Goal: Task Accomplishment & Management: Use online tool/utility

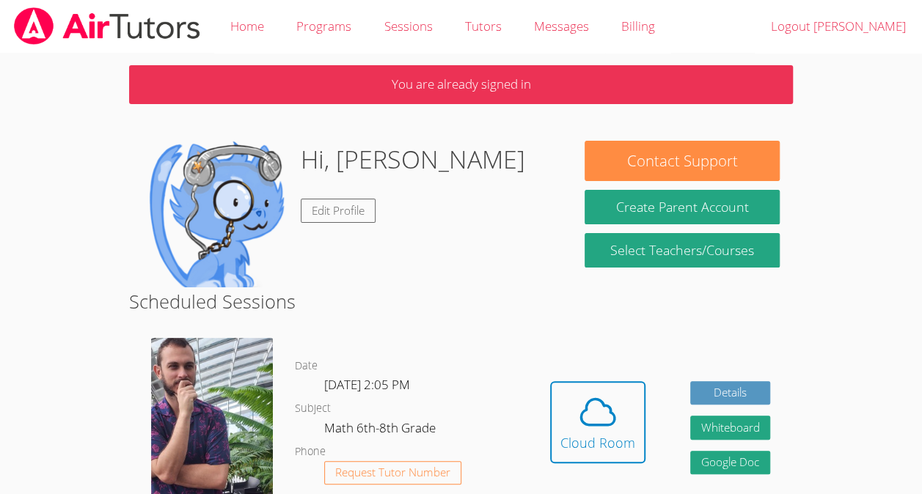
click at [881, 138] on body "Home Programs Sessions Tutors Messages Billing Logout [PERSON_NAME] You are alr…" at bounding box center [461, 247] width 922 height 494
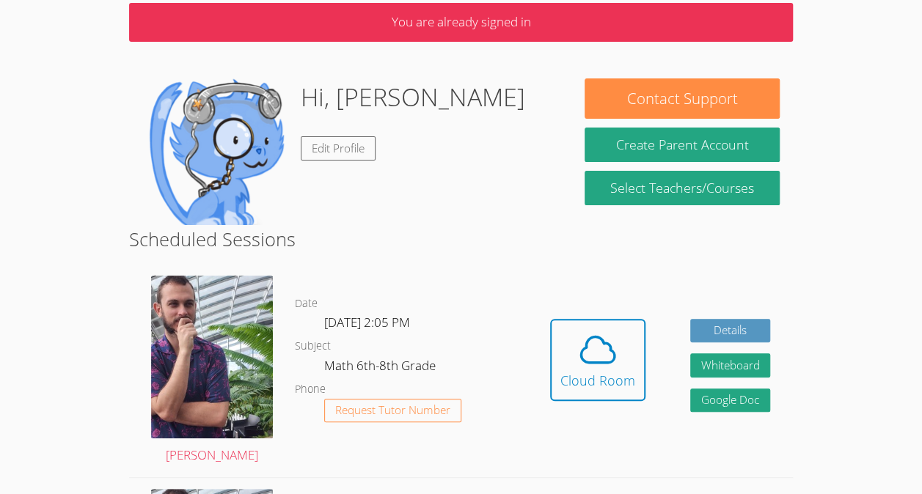
scroll to position [72, 0]
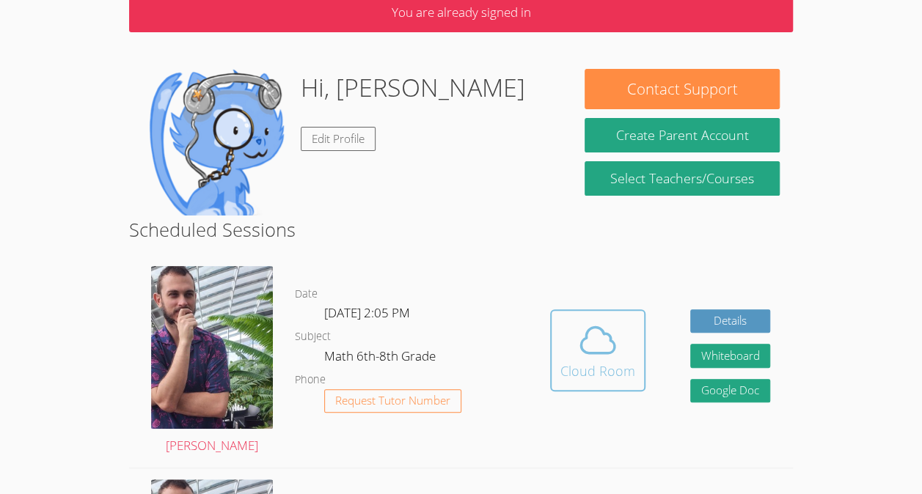
click at [582, 340] on icon at bounding box center [598, 340] width 34 height 26
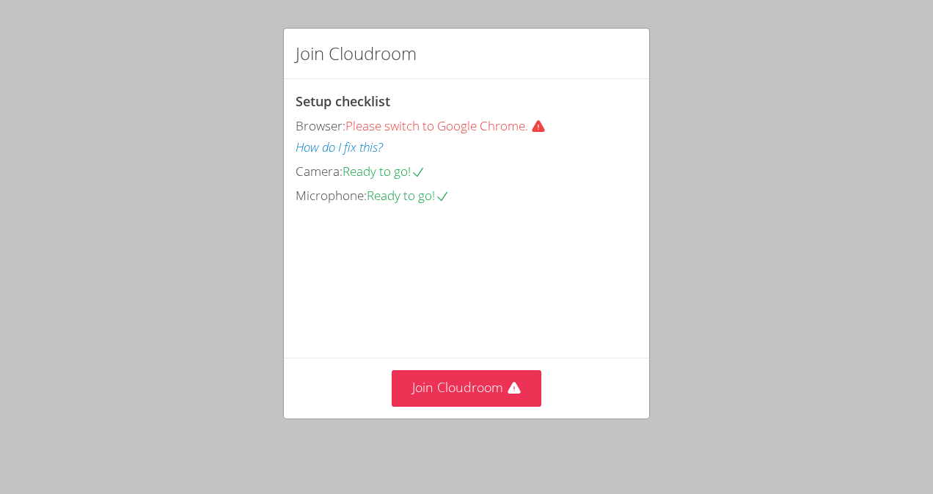
drag, startPoint x: 450, startPoint y: 389, endPoint x: 412, endPoint y: 374, distance: 40.9
click at [412, 374] on div "Join Cloudroom" at bounding box center [466, 388] width 365 height 60
click at [417, 391] on button "Join Cloudroom" at bounding box center [467, 389] width 150 height 36
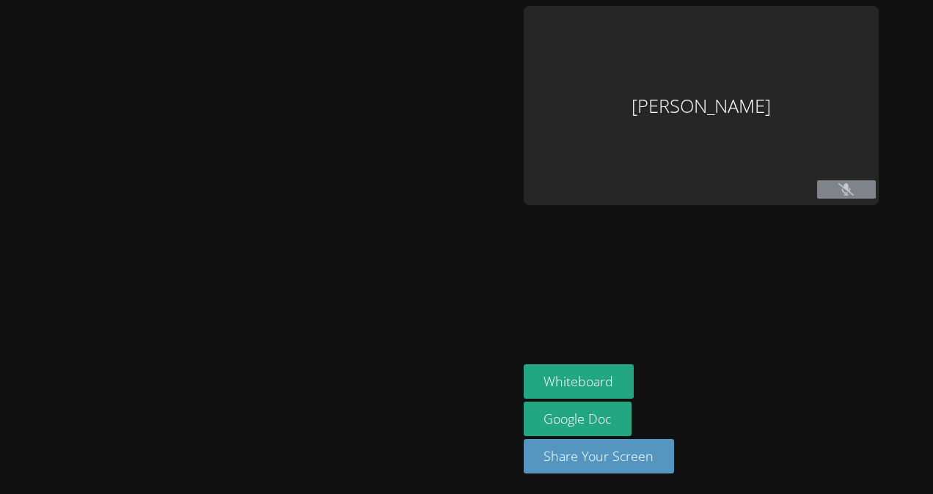
click at [747, 138] on div "Roberto Rafael Morales" at bounding box center [701, 106] width 355 height 200
click at [550, 377] on button "Whiteboard" at bounding box center [579, 382] width 111 height 34
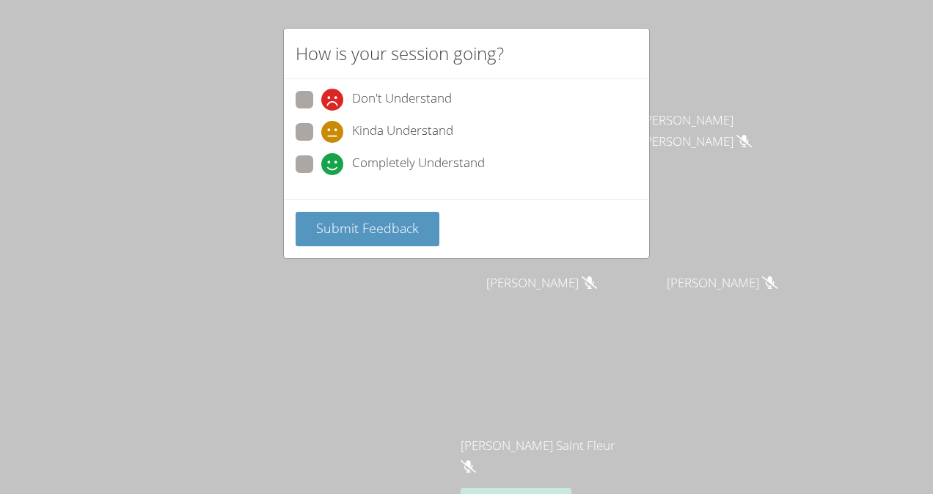
click at [321, 143] on span at bounding box center [321, 143] width 0 height 0
click at [321, 128] on input "Kinda Understand" at bounding box center [327, 129] width 12 height 12
radio input "true"
click at [393, 230] on span "Submit Feedback" at bounding box center [367, 228] width 103 height 18
